Goal: Information Seeking & Learning: Check status

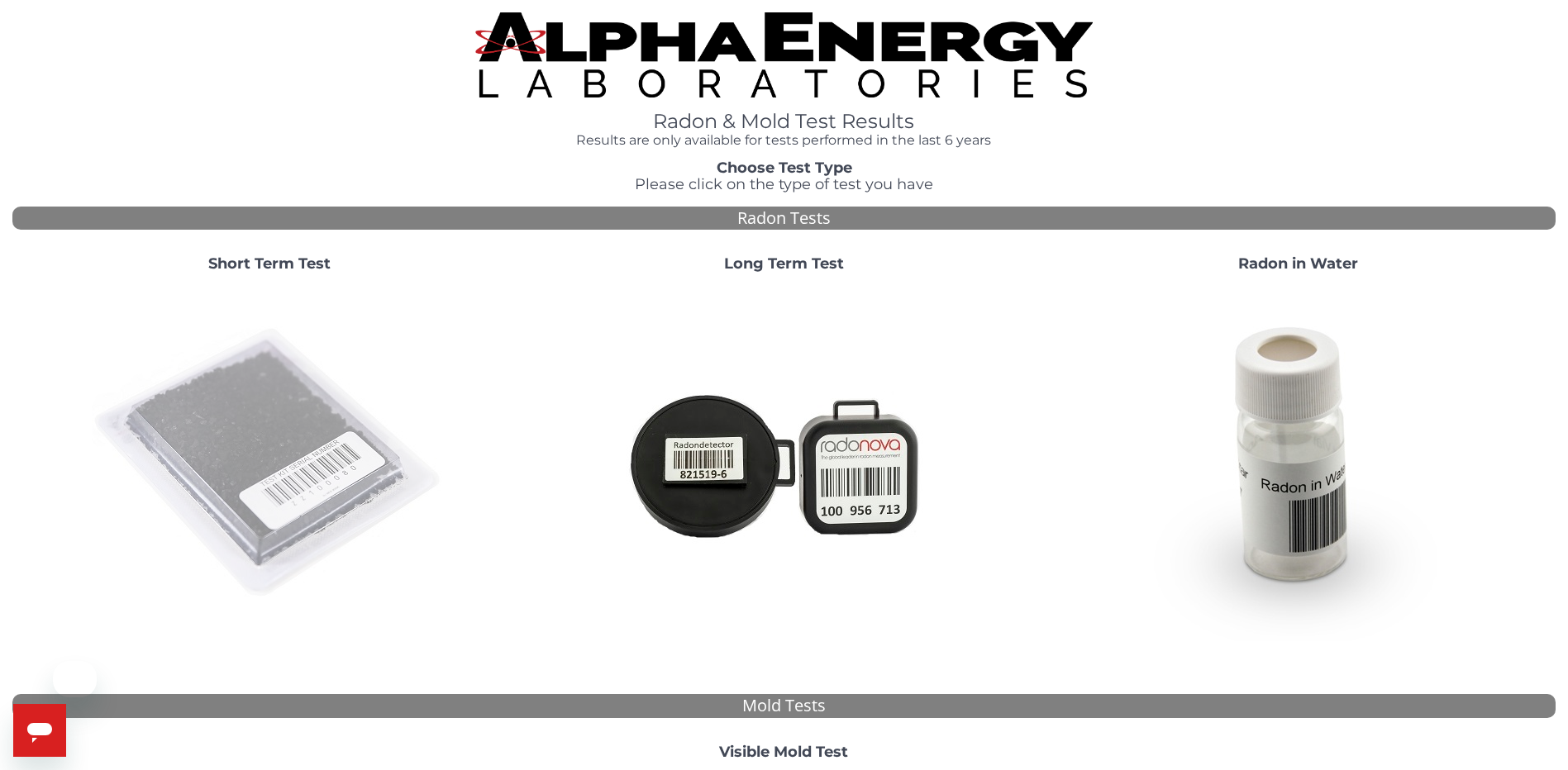
click at [204, 438] on img at bounding box center [269, 463] width 356 height 356
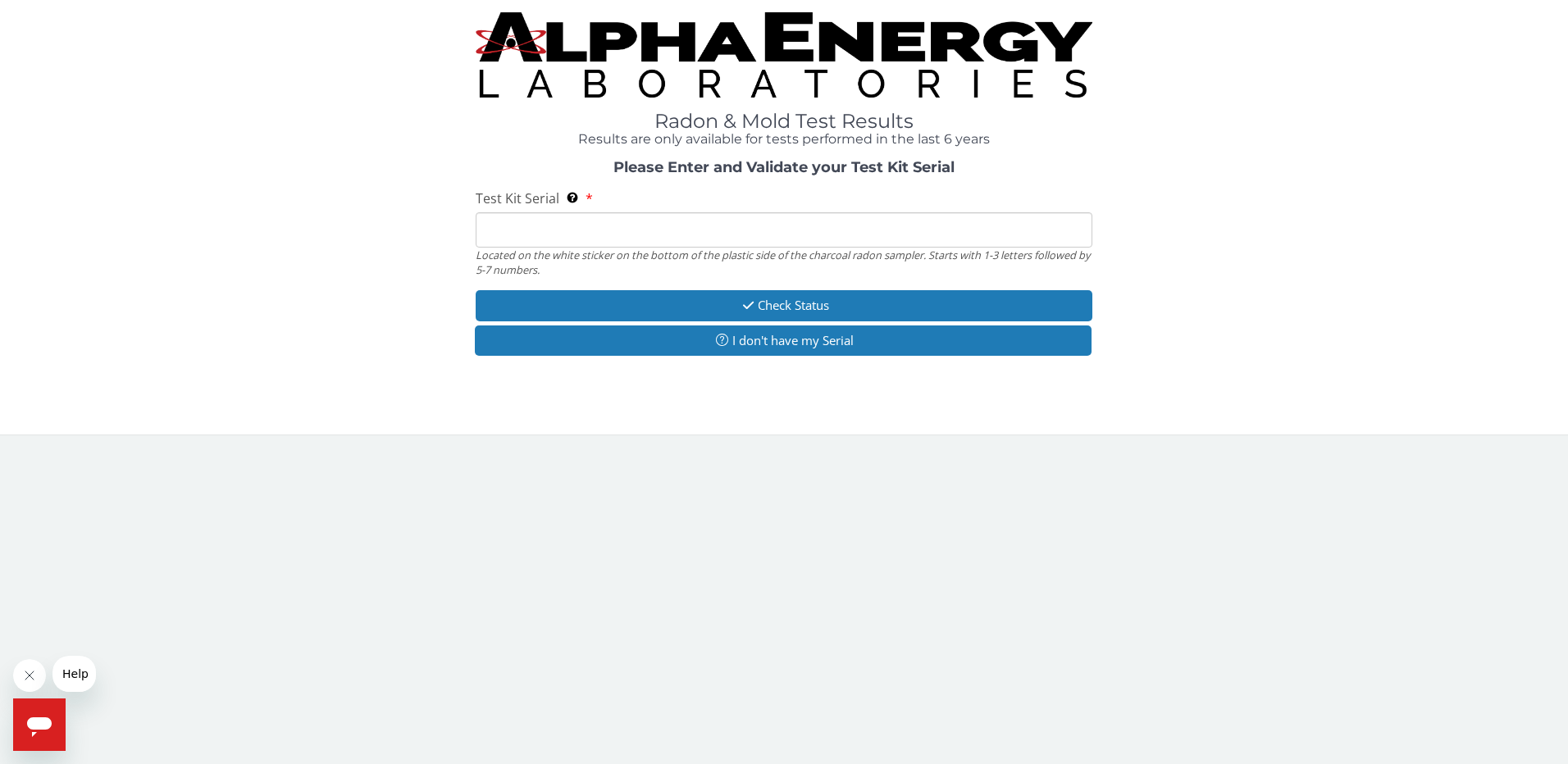
click at [681, 234] on input "Test Kit Serial Located on the white sticker on the bottom of the plastic side …" at bounding box center [784, 230] width 618 height 36
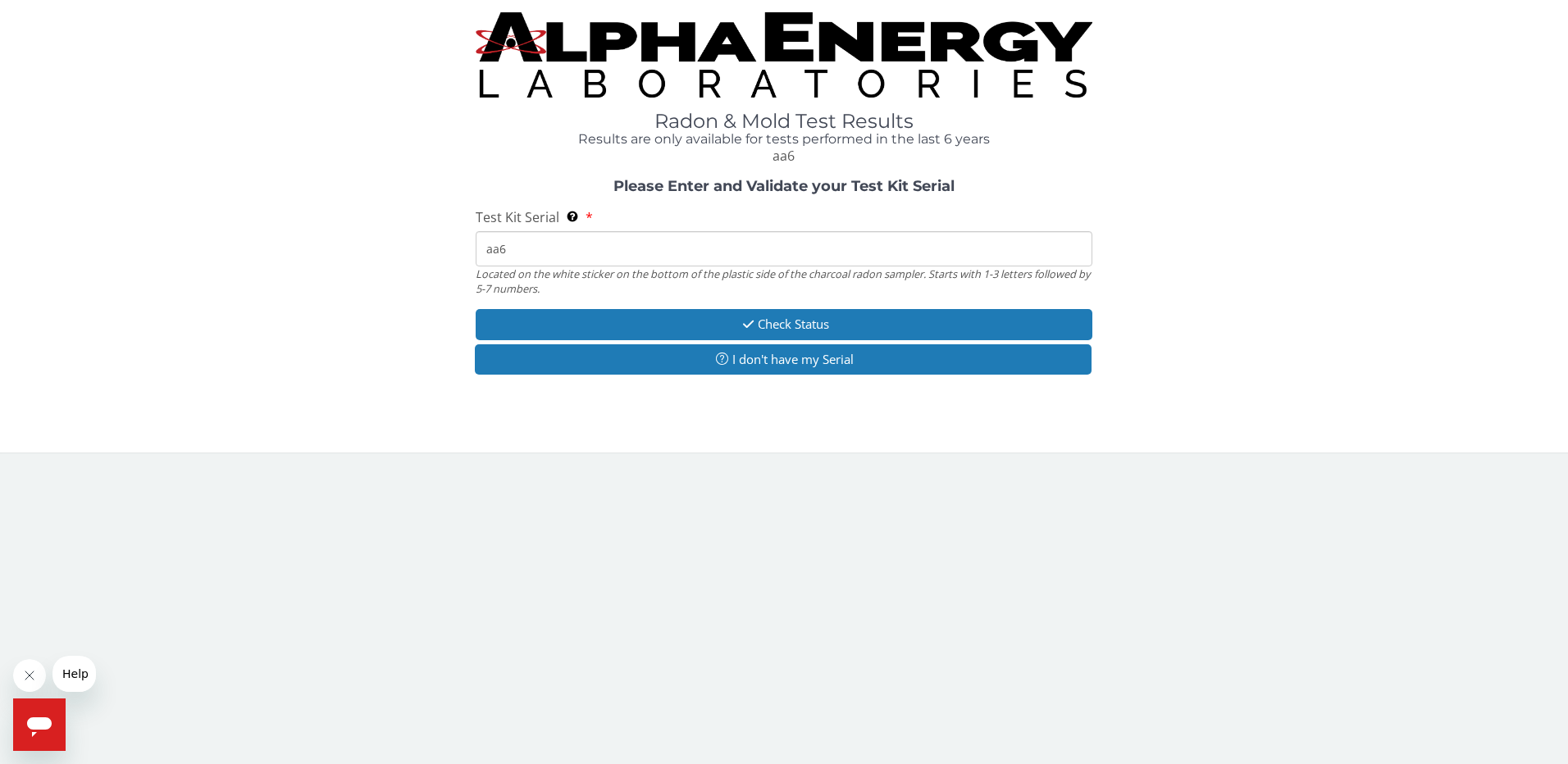
type input "aa64"
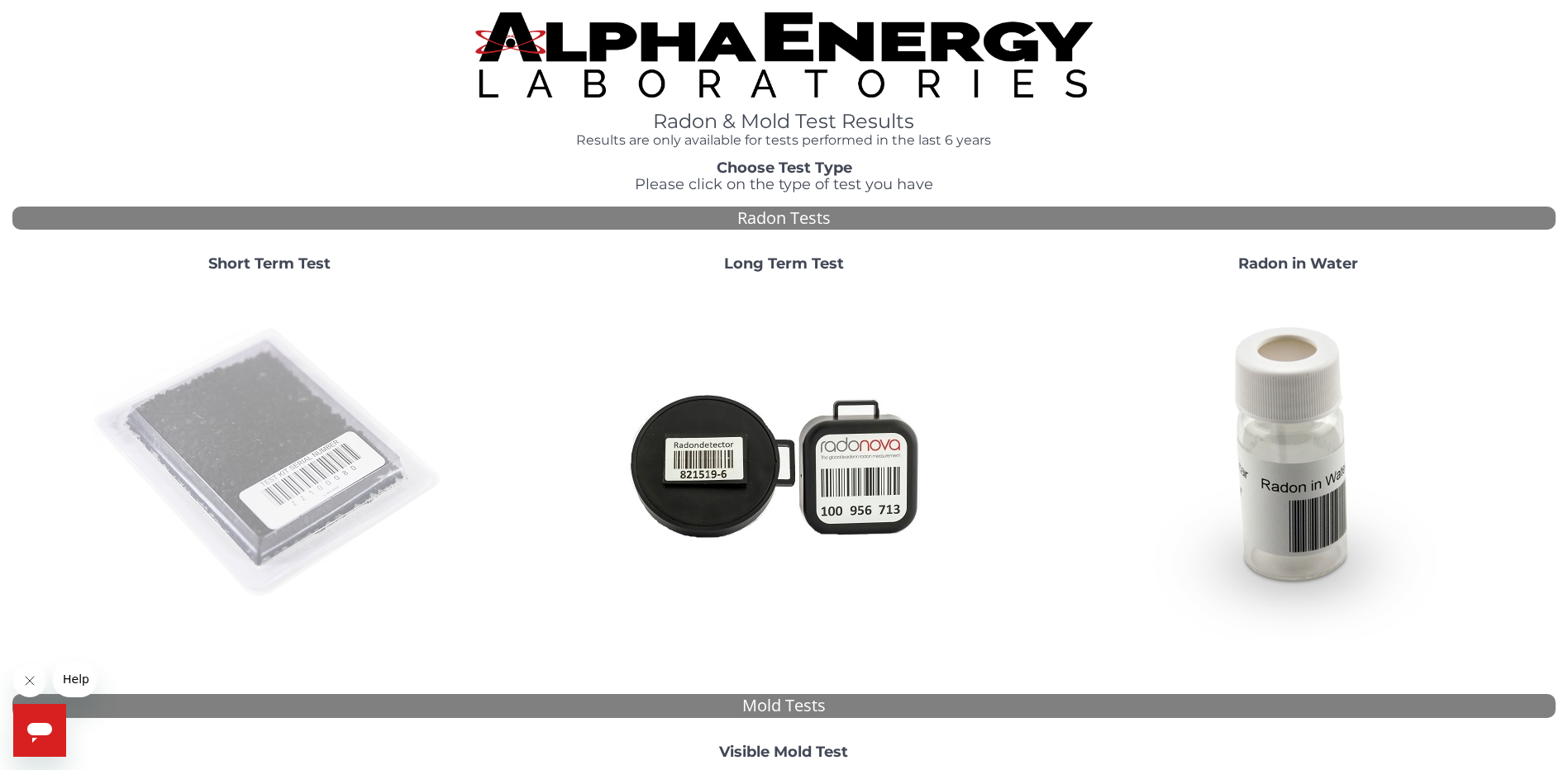
click at [209, 444] on img at bounding box center [269, 463] width 356 height 356
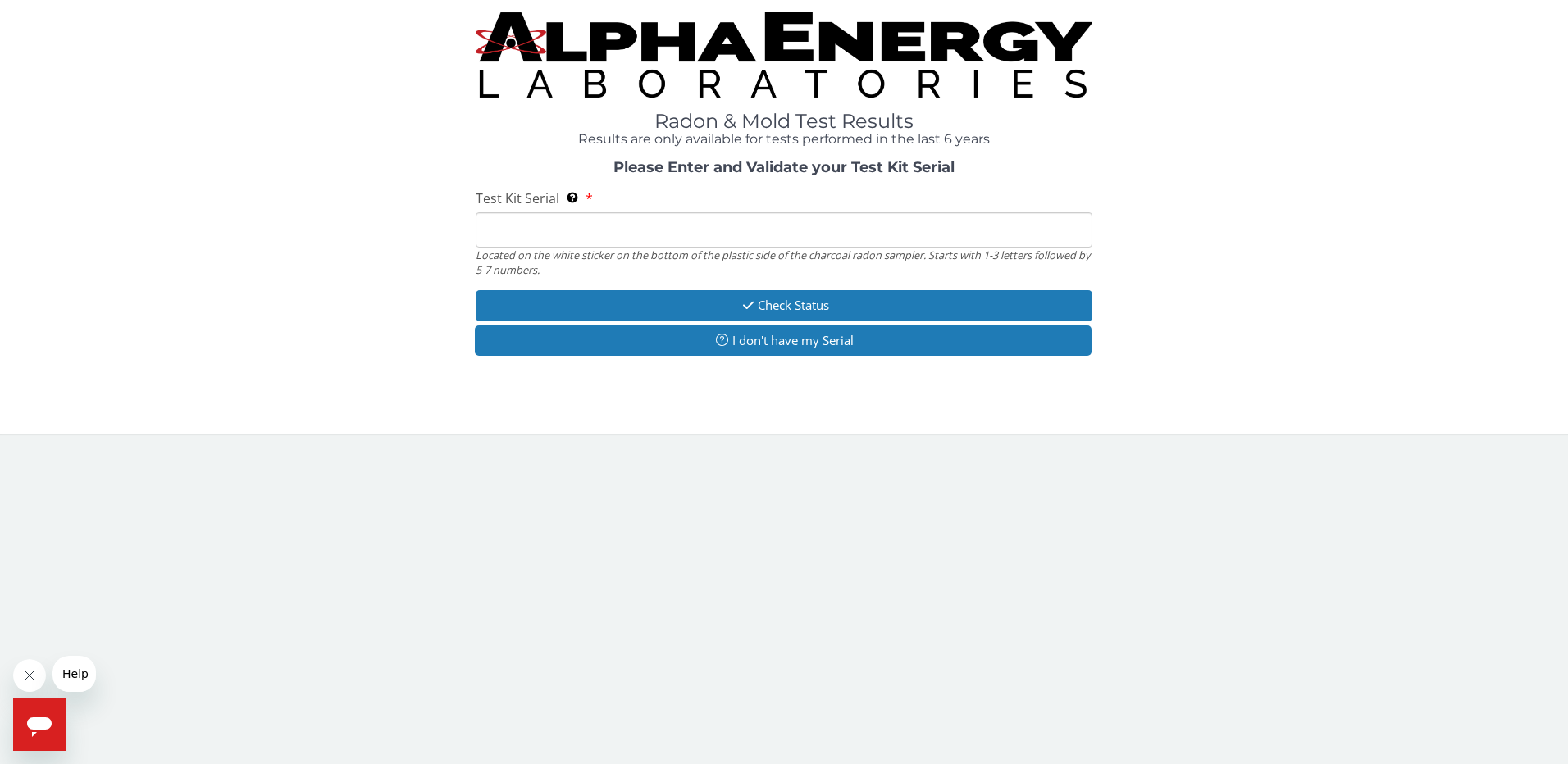
click at [515, 228] on input "Test Kit Serial Located on the white sticker on the bottom of the plastic side …" at bounding box center [784, 230] width 618 height 36
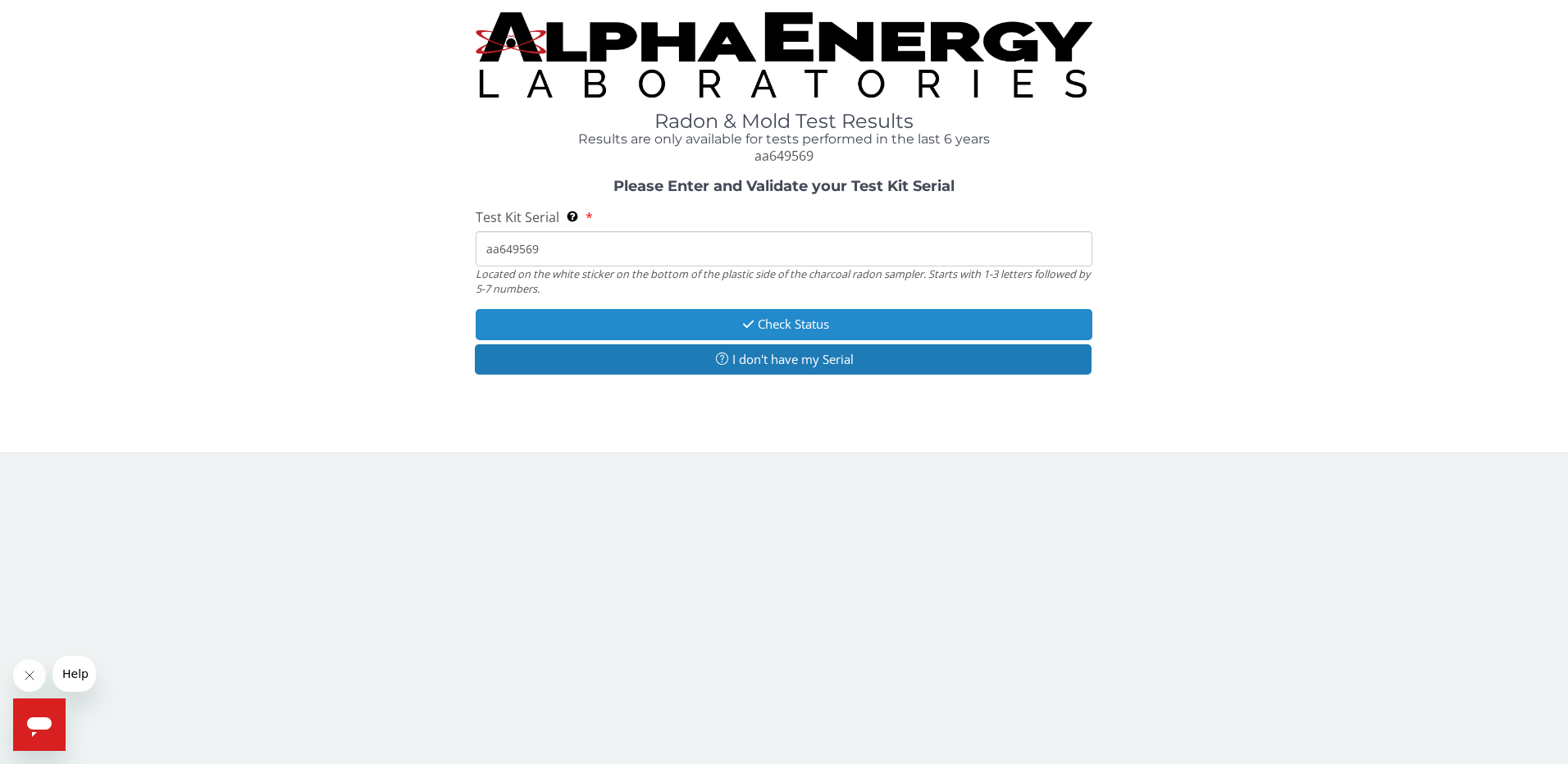
type input "aa649569"
click at [845, 323] on button "Check Status" at bounding box center [784, 324] width 618 height 30
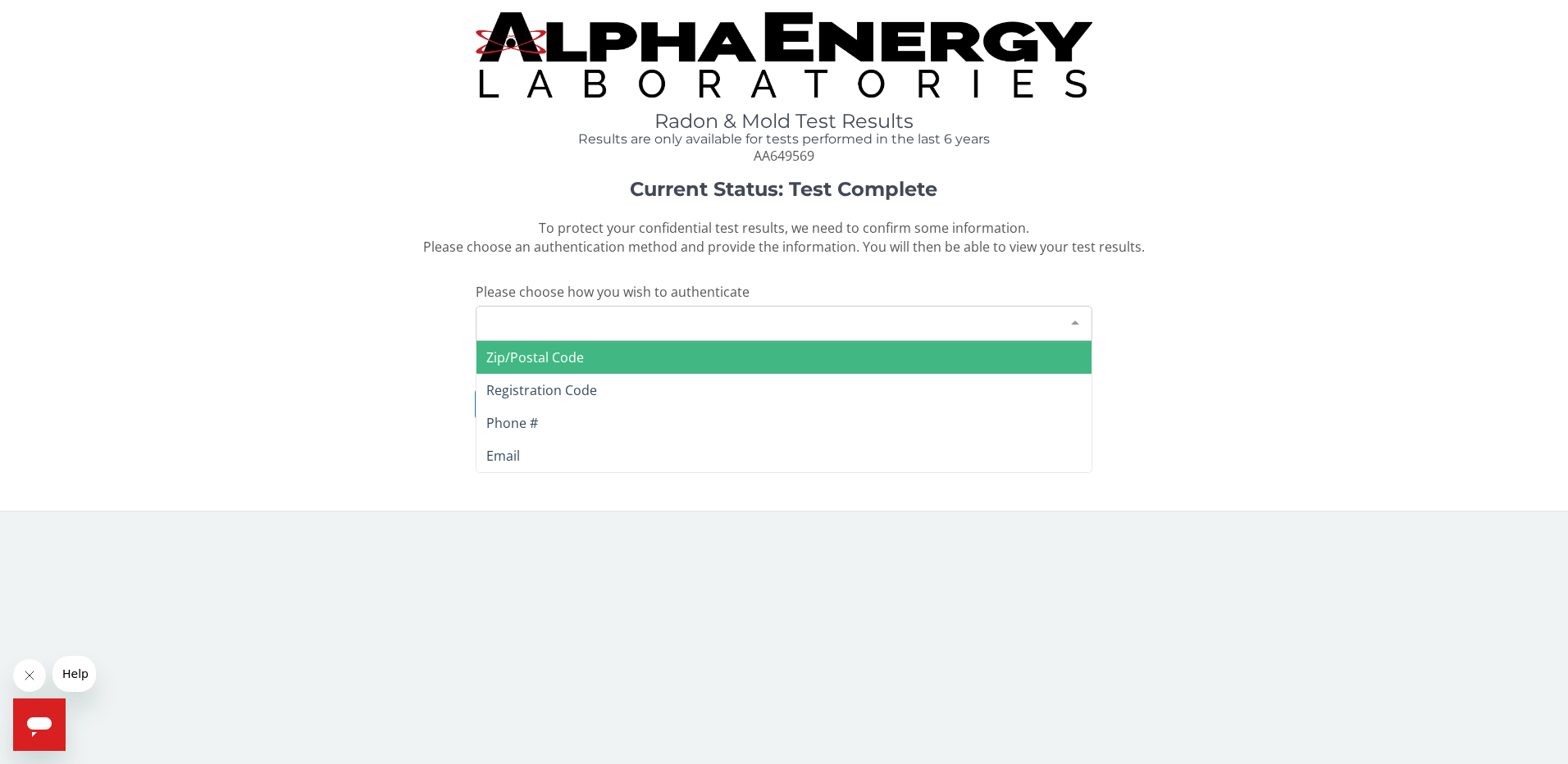
click at [742, 322] on div "Please make a selection" at bounding box center [784, 324] width 618 height 36
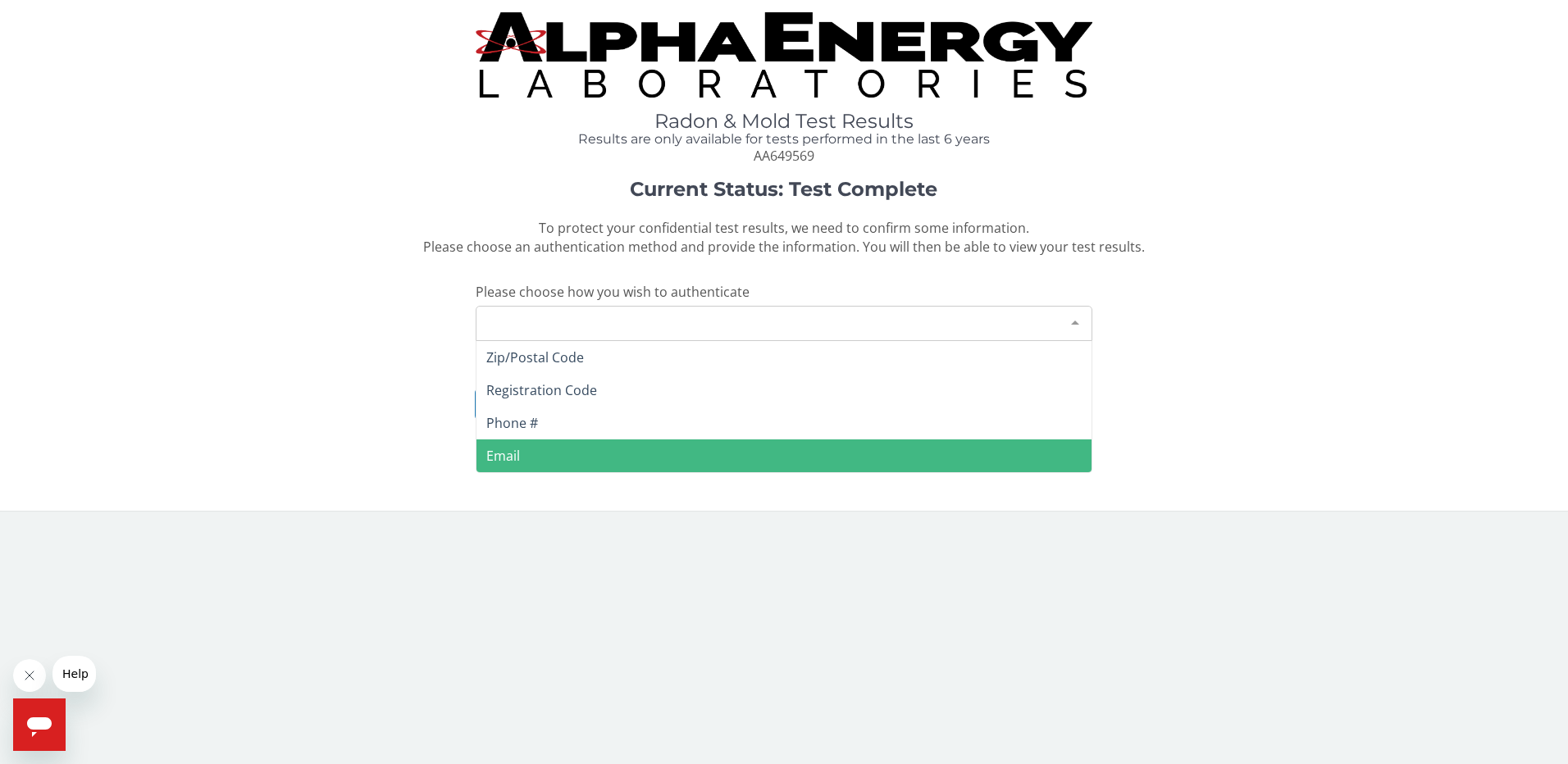
click at [653, 445] on span "Email" at bounding box center [784, 456] width 616 height 33
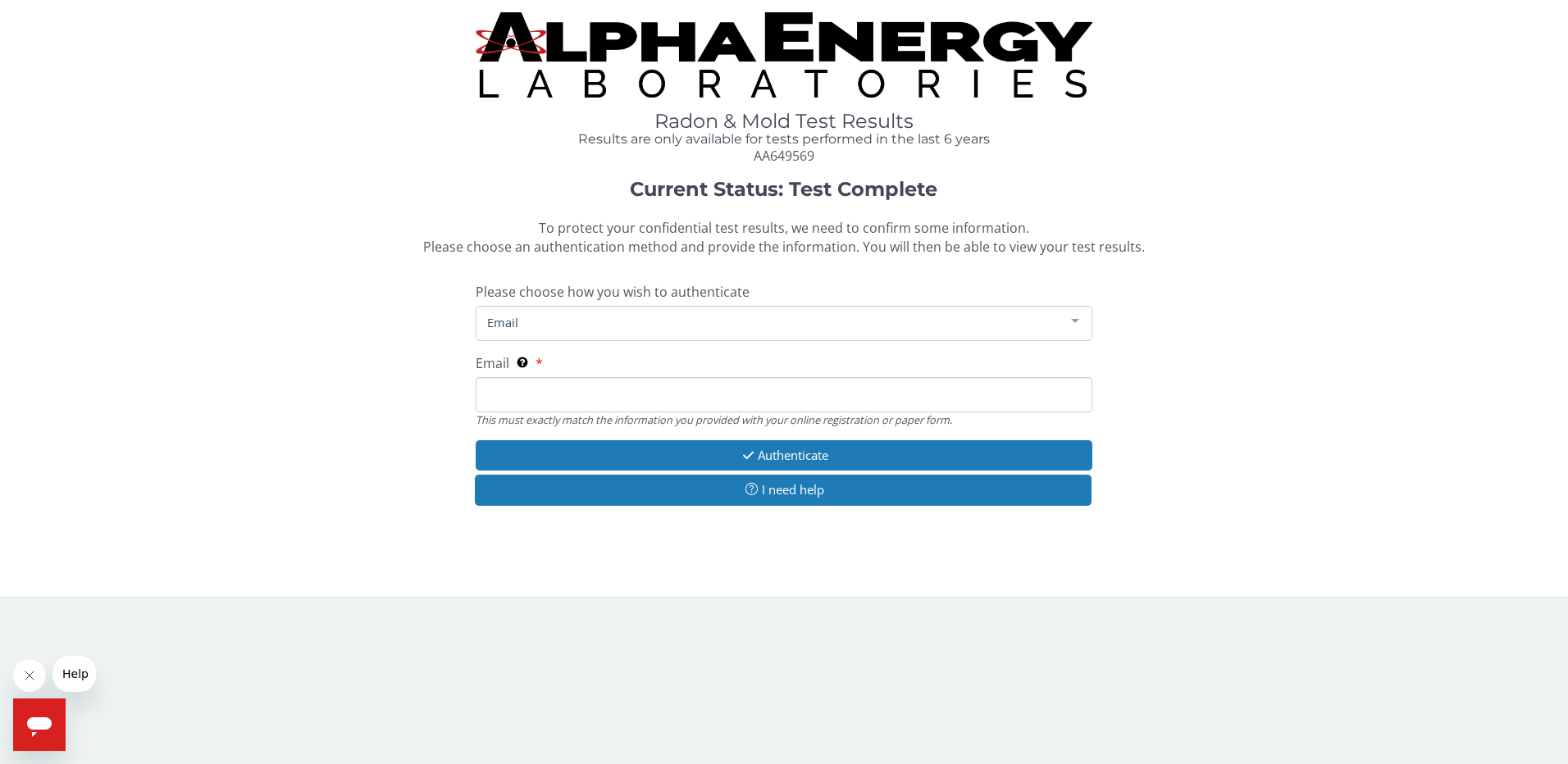
click at [664, 390] on input "Email This must exactly match the information you provided with your online reg…" at bounding box center [784, 395] width 618 height 36
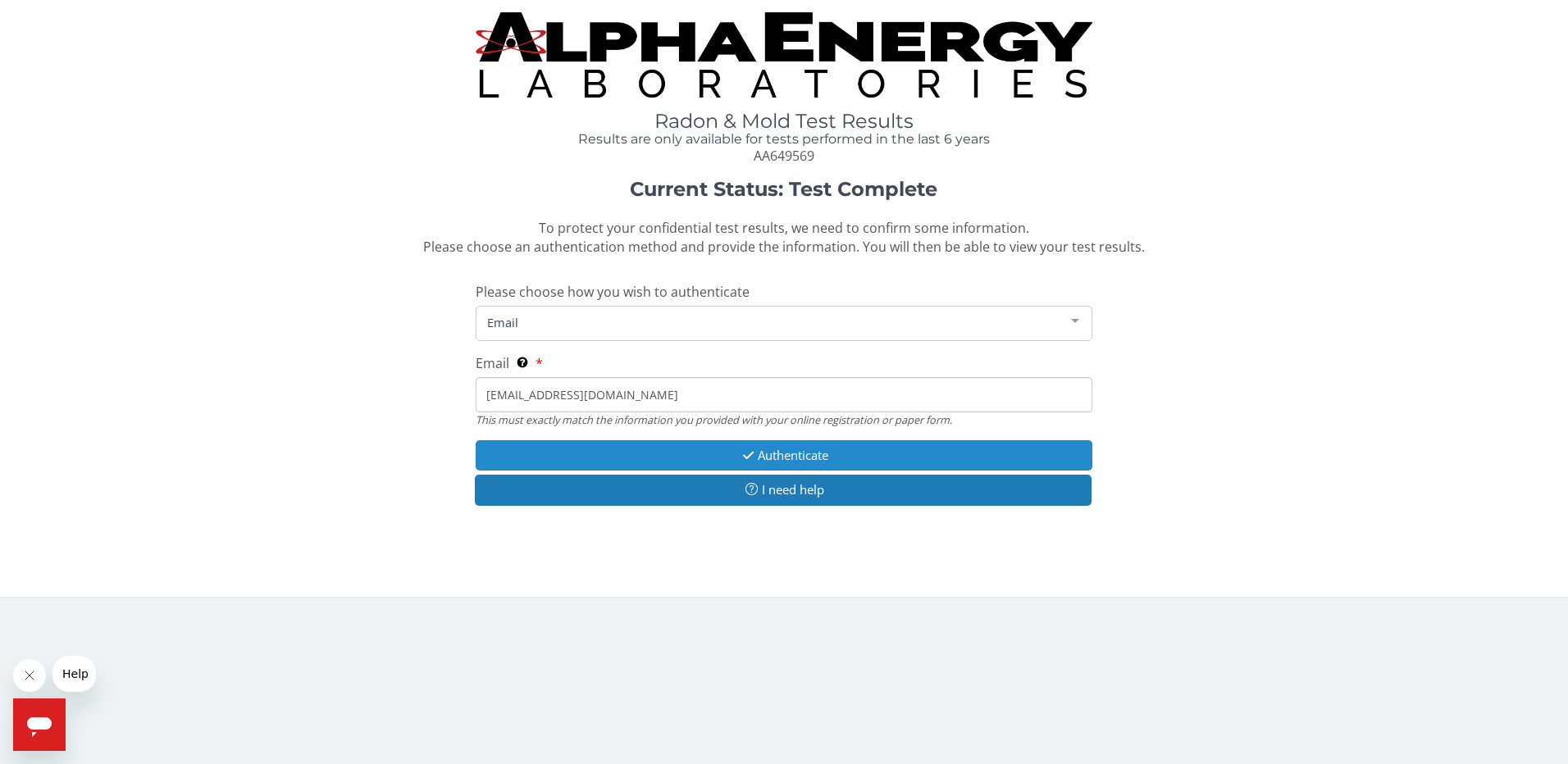
type input "rnresults@kayapartments.com"
click at [806, 459] on button "Authenticate" at bounding box center [784, 455] width 618 height 30
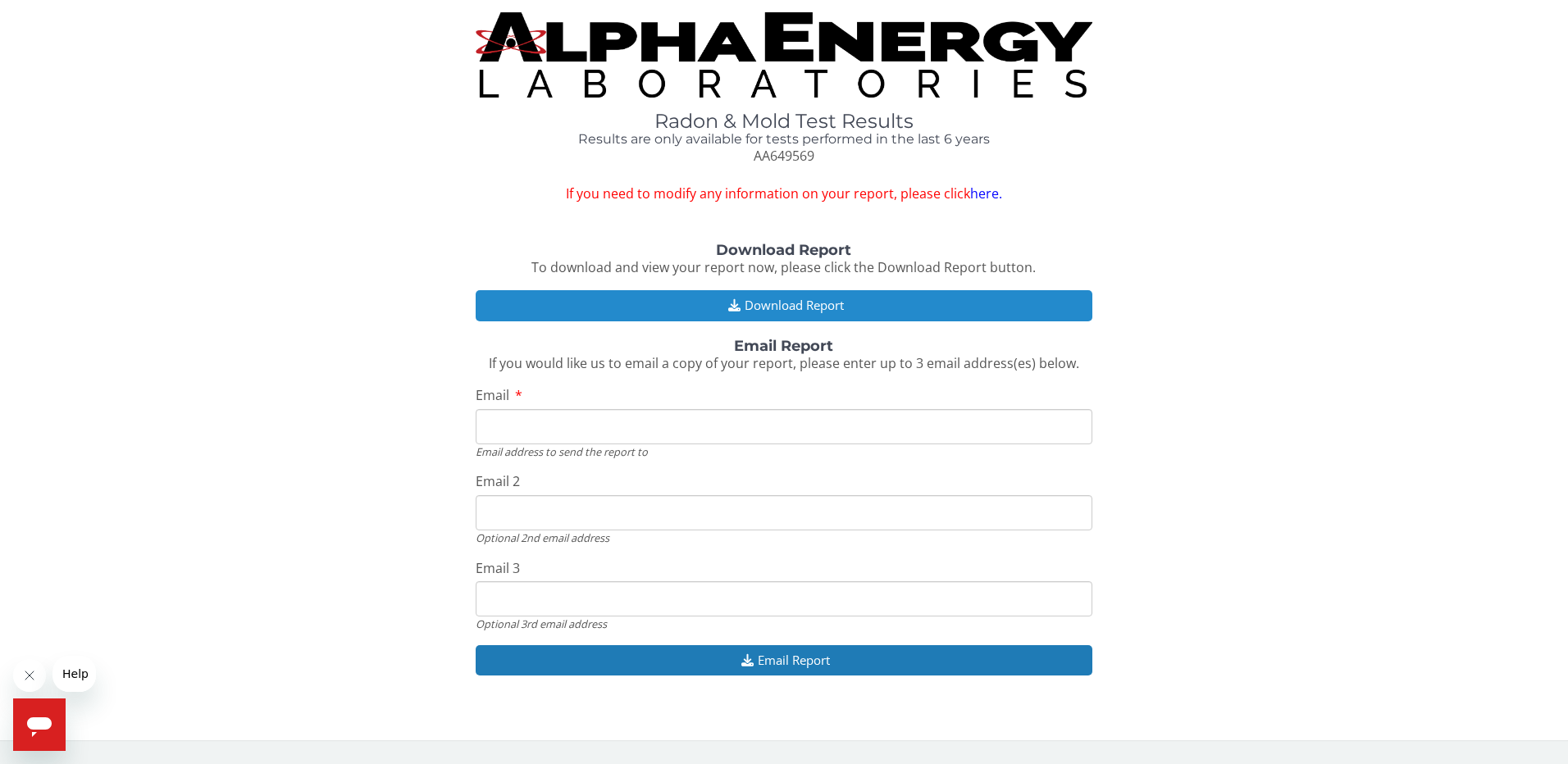
click at [820, 301] on button "Download Report" at bounding box center [784, 305] width 618 height 30
